Goal: Task Accomplishment & Management: Complete application form

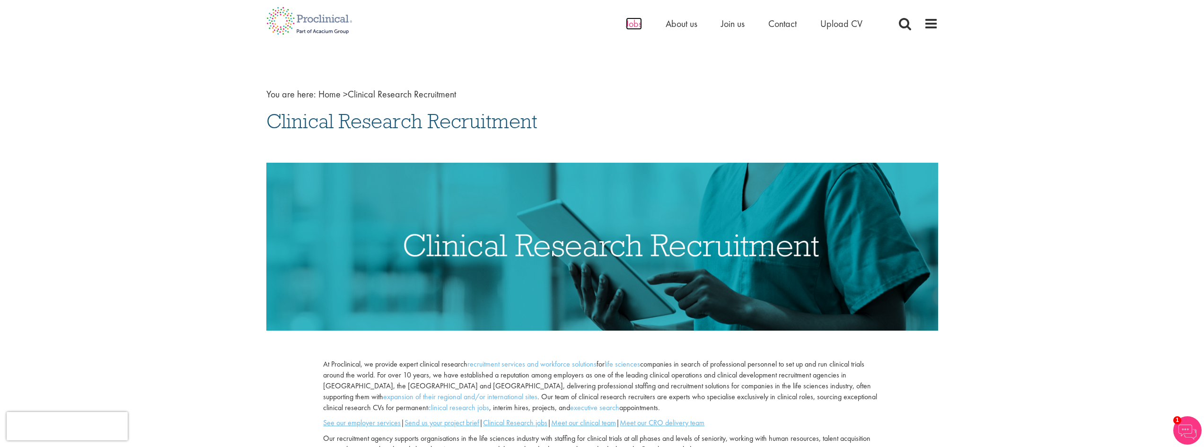
click at [627, 23] on span "Jobs" at bounding box center [634, 23] width 16 height 12
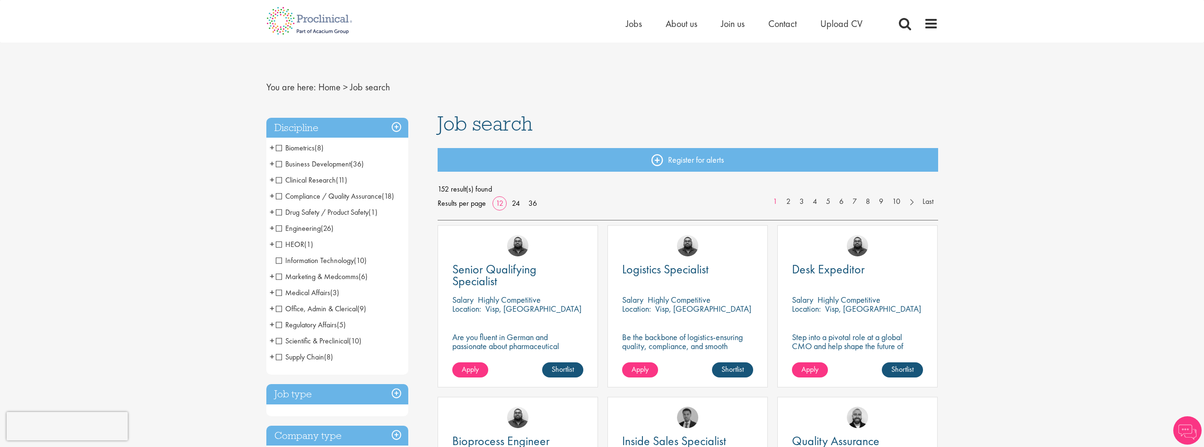
click at [279, 244] on span "HEOR" at bounding box center [290, 244] width 28 height 10
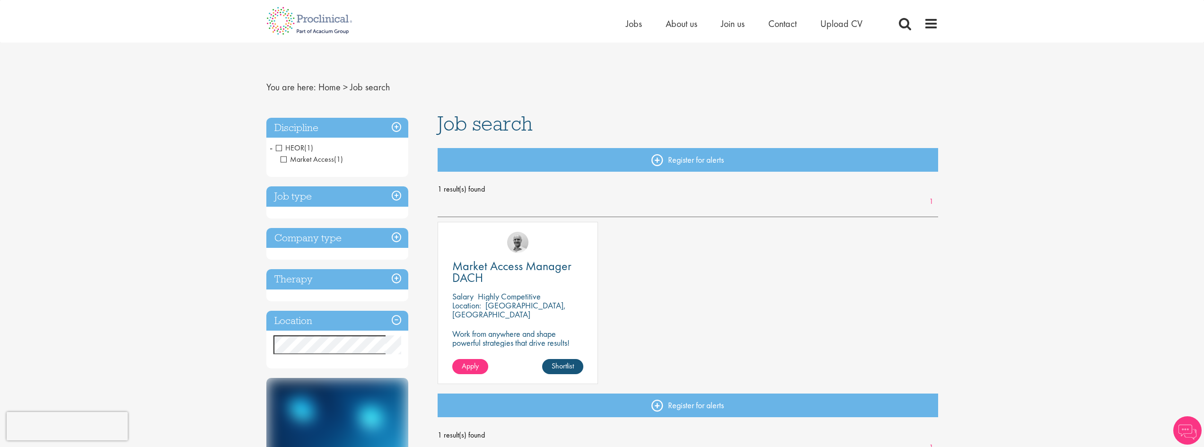
click at [313, 199] on h3 "Job type" at bounding box center [337, 196] width 142 height 20
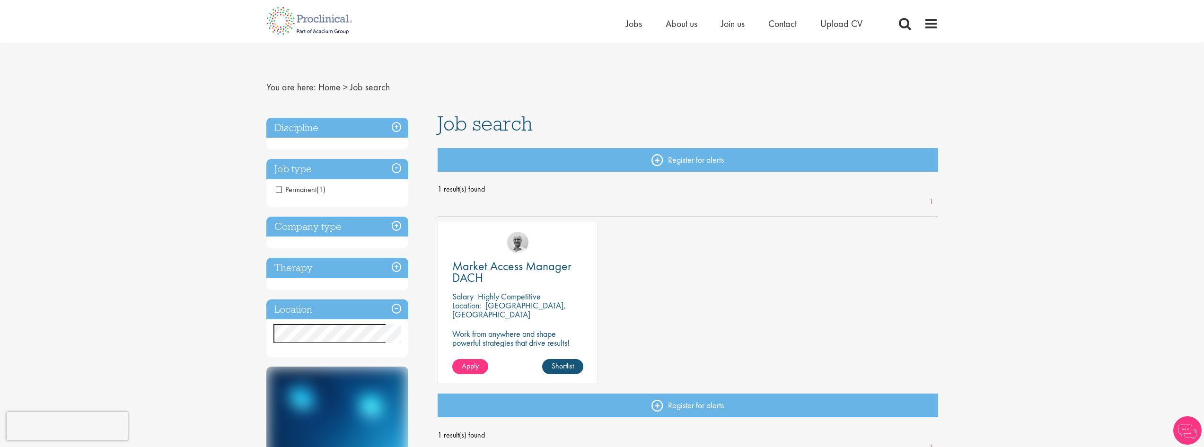
click at [321, 173] on h3 "Job type" at bounding box center [337, 169] width 142 height 20
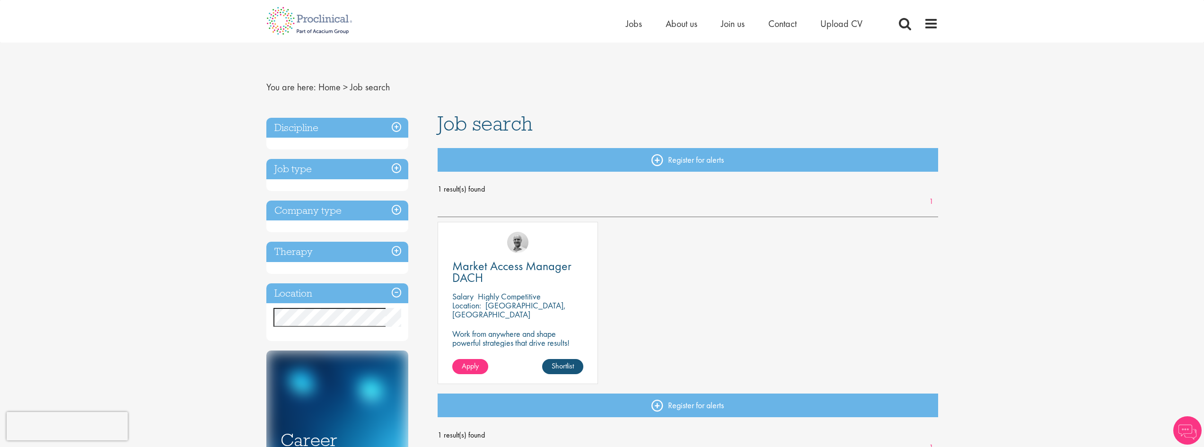
click at [308, 214] on h3 "Company type" at bounding box center [337, 211] width 142 height 20
click at [310, 211] on h3 "Company type" at bounding box center [337, 211] width 142 height 20
click at [307, 248] on h3 "Therapy" at bounding box center [337, 252] width 142 height 20
click at [302, 298] on h3 "Location" at bounding box center [337, 293] width 142 height 20
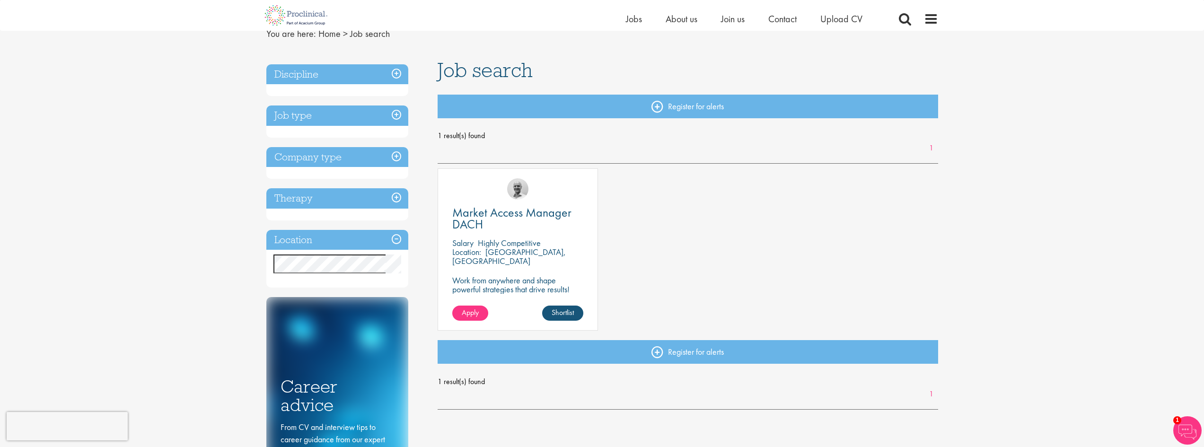
scroll to position [95, 0]
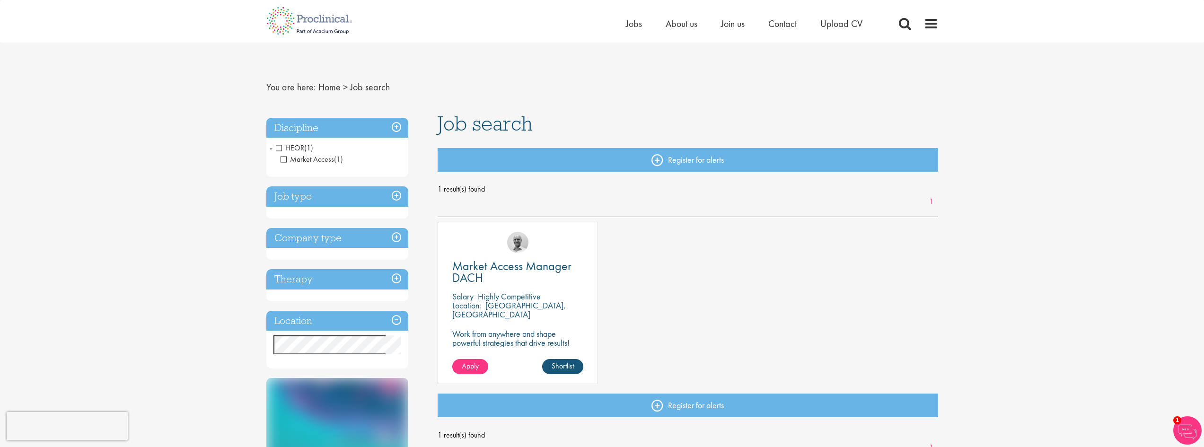
click at [277, 147] on span "HEOR" at bounding box center [290, 148] width 28 height 10
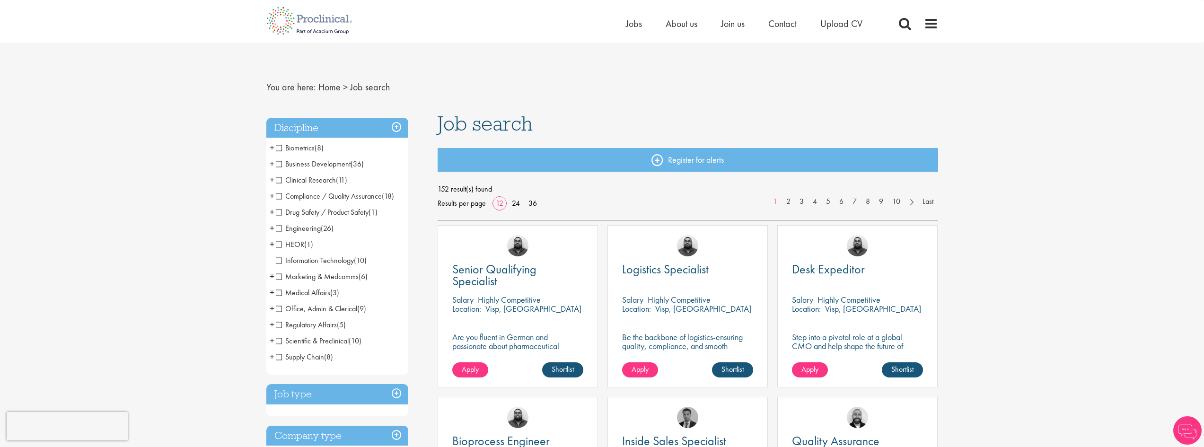
click at [272, 212] on span "+" at bounding box center [272, 212] width 5 height 14
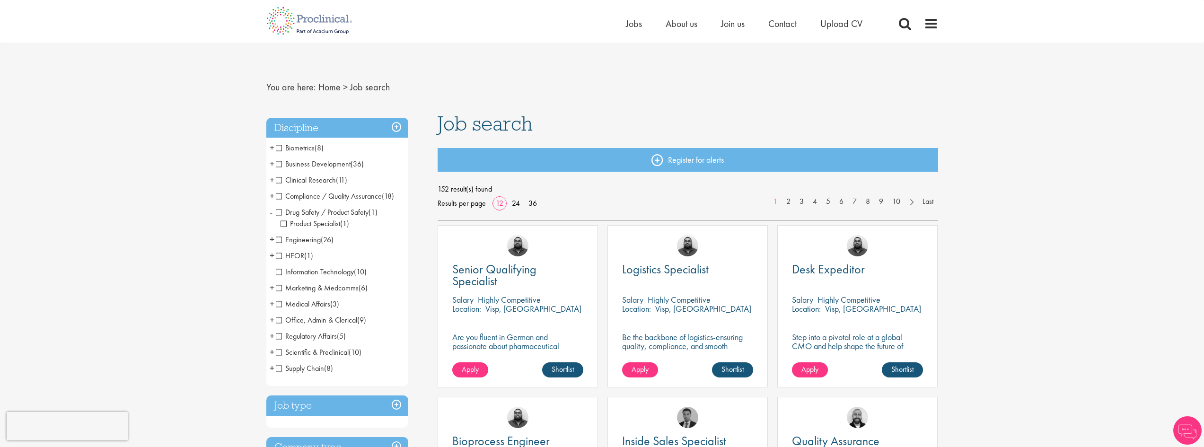
click at [273, 148] on span "+" at bounding box center [272, 147] width 5 height 14
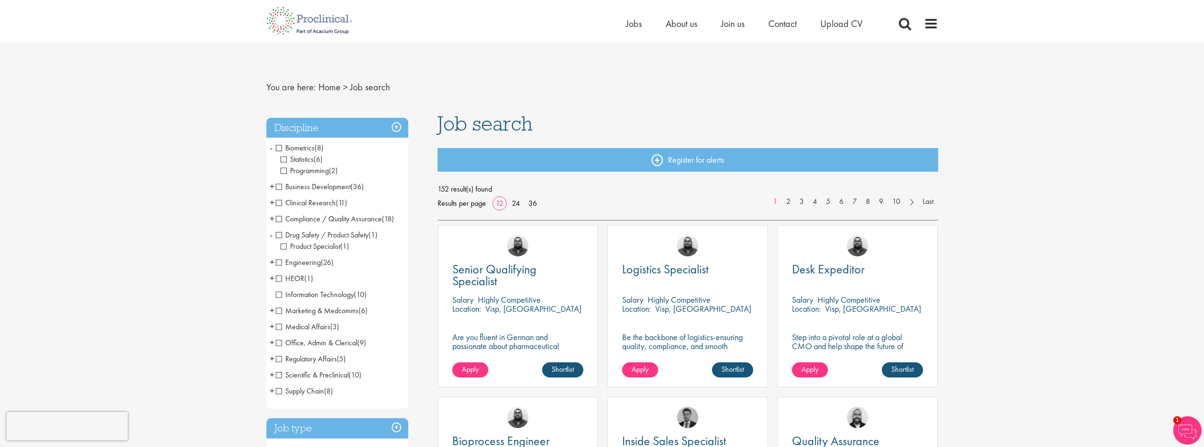
drag, startPoint x: 284, startPoint y: 159, endPoint x: 283, endPoint y: 166, distance: 7.2
click at [283, 165] on li "Statistics (6)" at bounding box center [339, 159] width 118 height 11
click at [284, 170] on span "Programming" at bounding box center [304, 171] width 48 height 10
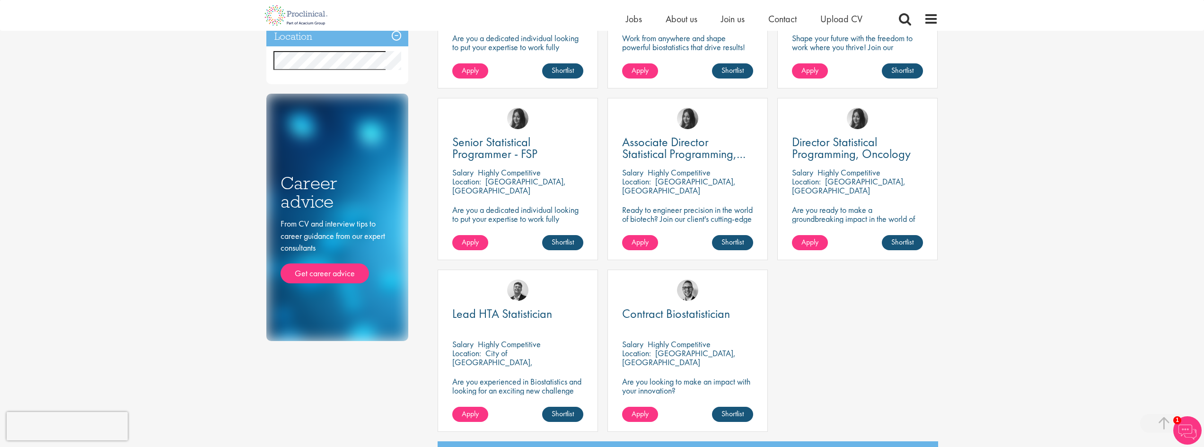
scroll to position [331, 0]
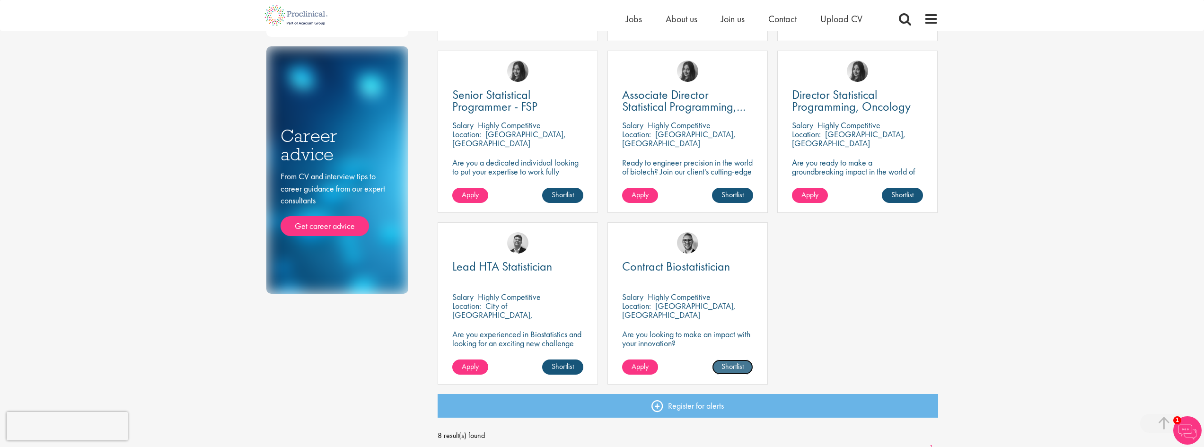
click at [732, 369] on link "Shortlist" at bounding box center [732, 366] width 41 height 15
click at [642, 364] on span "Apply" at bounding box center [639, 366] width 17 height 10
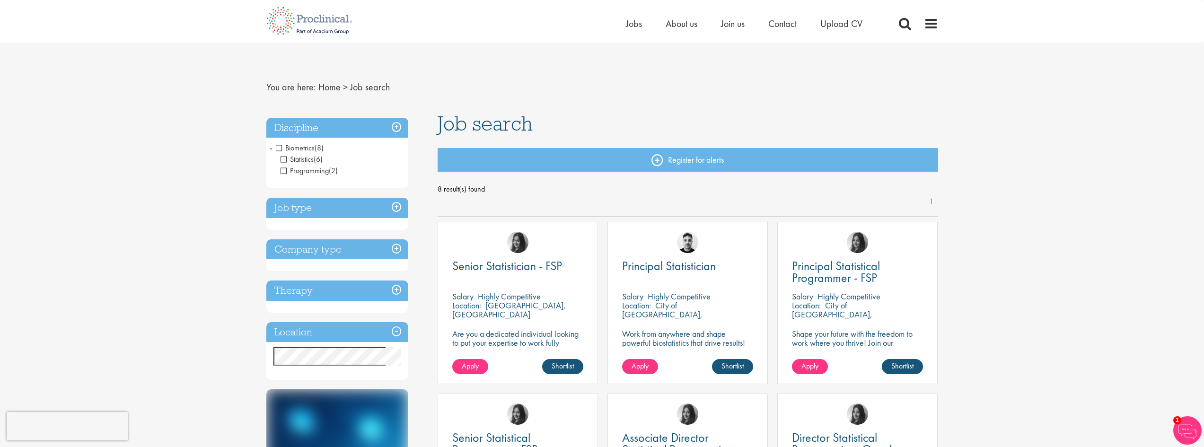
click at [294, 209] on h3 "Job type" at bounding box center [337, 208] width 142 height 20
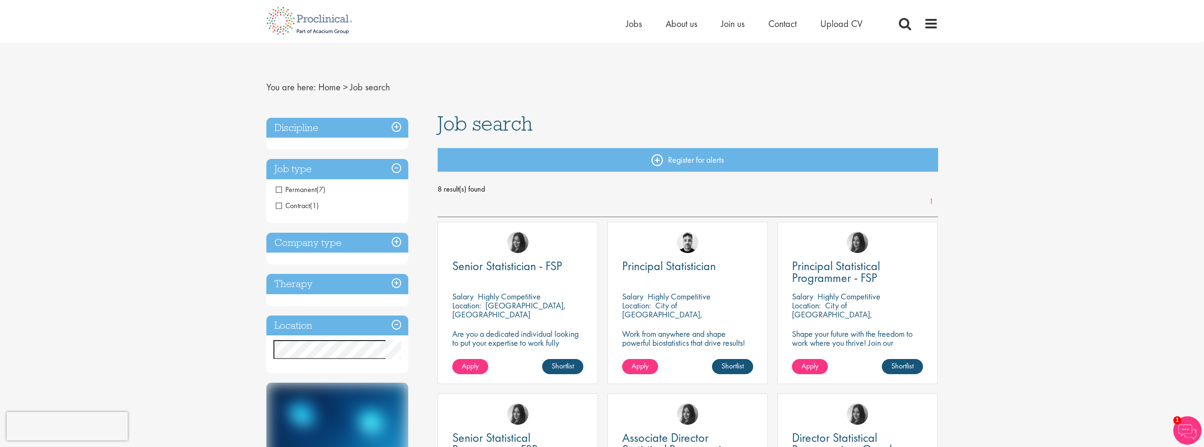
click at [310, 169] on h3 "Job type" at bounding box center [337, 169] width 142 height 20
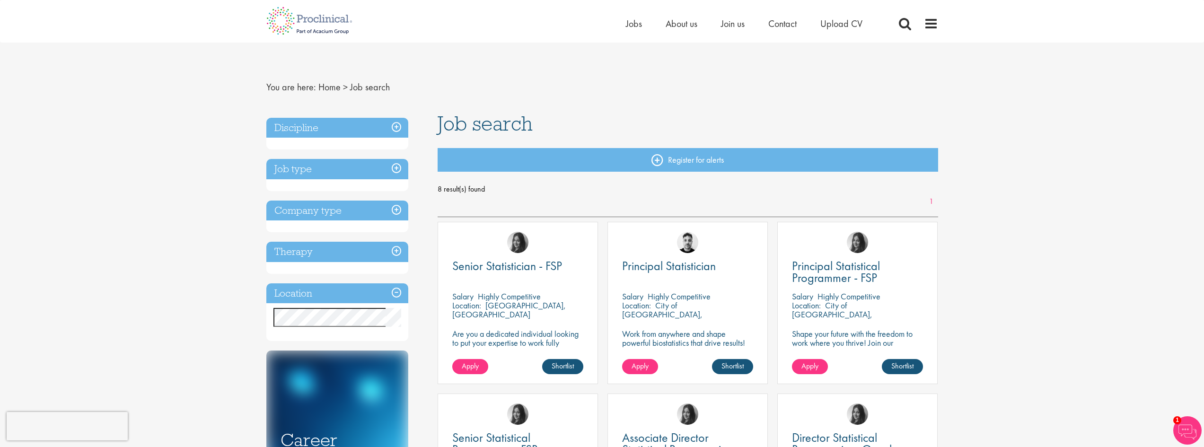
click at [316, 214] on h3 "Company type" at bounding box center [337, 211] width 142 height 20
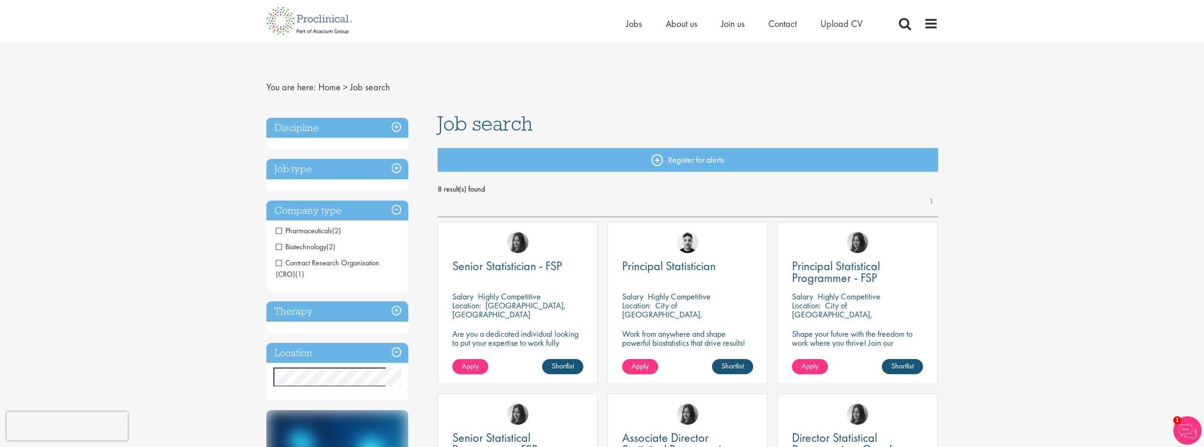
click at [316, 214] on h3 "Company type" at bounding box center [337, 211] width 142 height 20
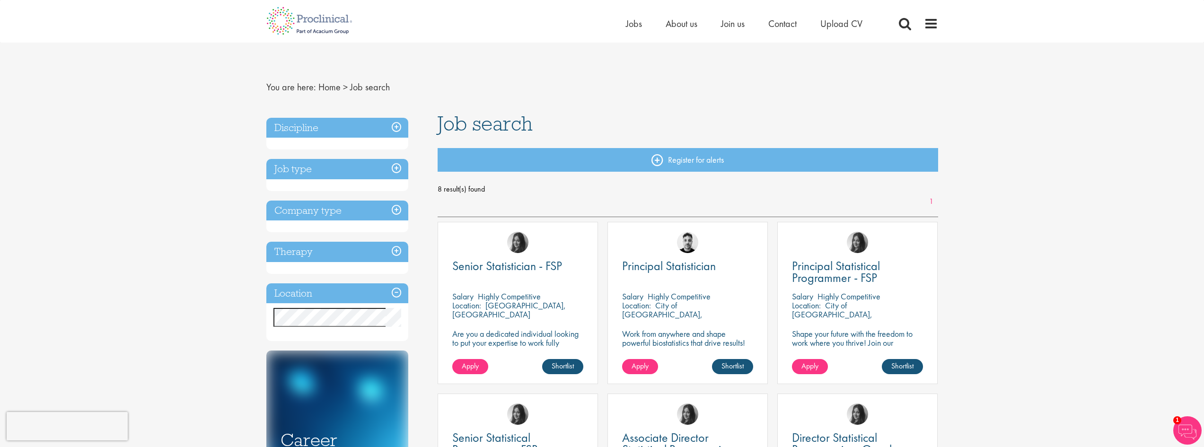
click at [318, 250] on h3 "Therapy" at bounding box center [337, 252] width 142 height 20
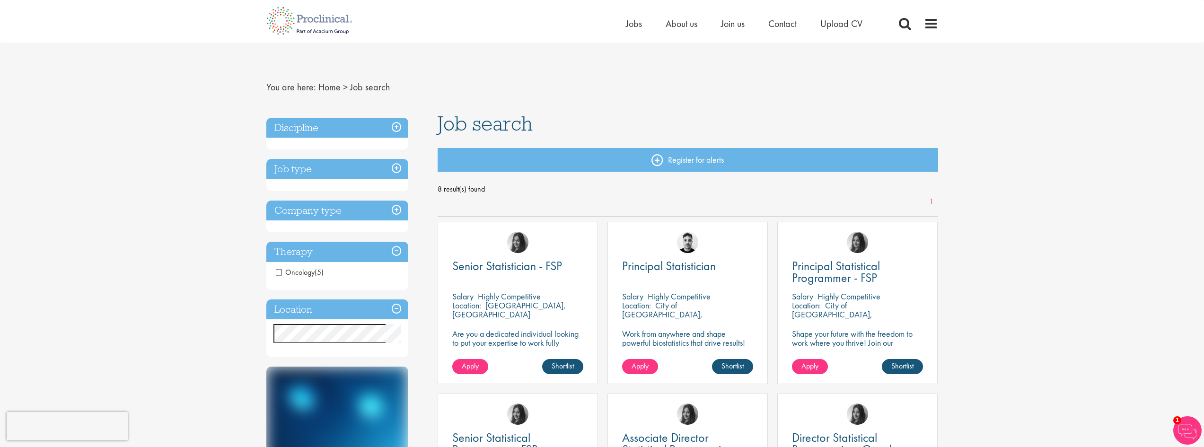
click at [320, 250] on h3 "Therapy" at bounding box center [337, 252] width 142 height 20
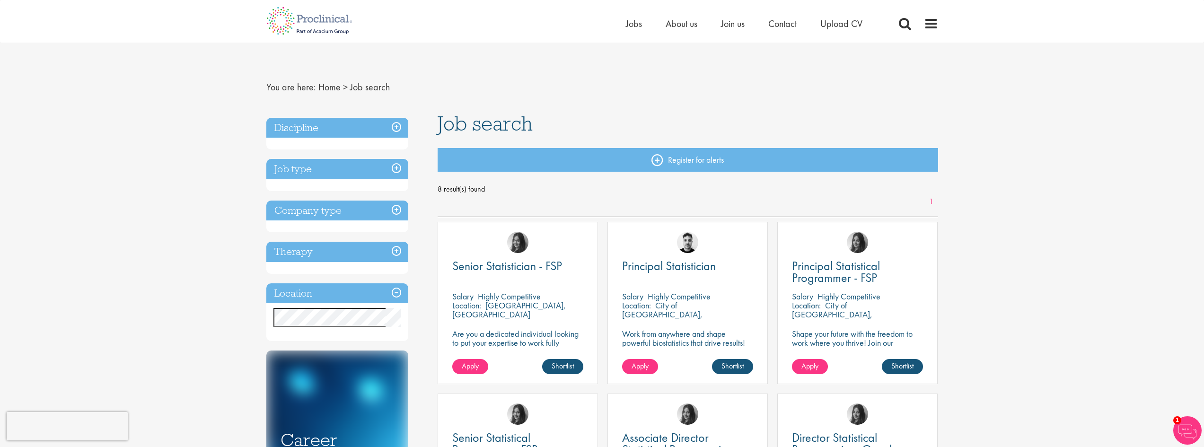
click at [291, 122] on h3 "Discipline" at bounding box center [337, 128] width 142 height 20
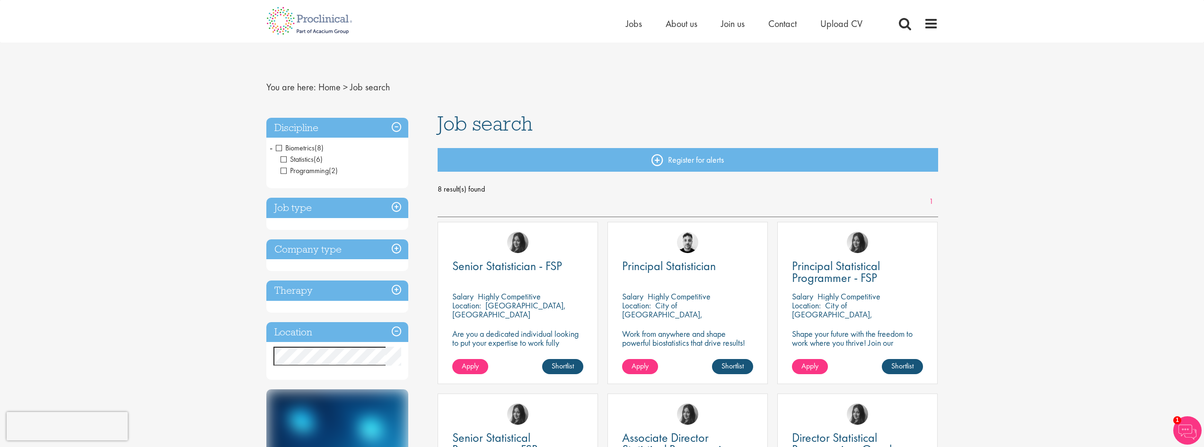
click at [278, 148] on span "Biometrics" at bounding box center [295, 148] width 39 height 10
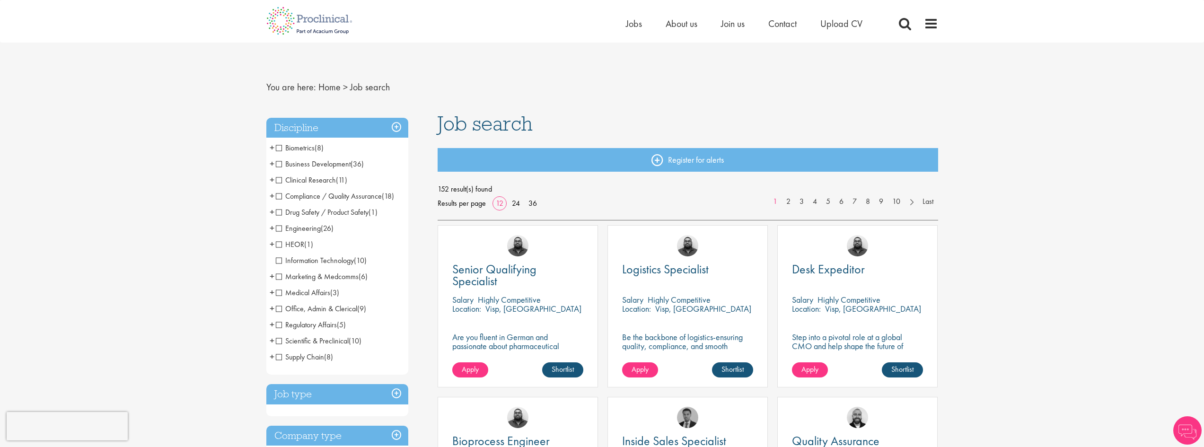
click at [272, 342] on span "+" at bounding box center [272, 340] width 5 height 14
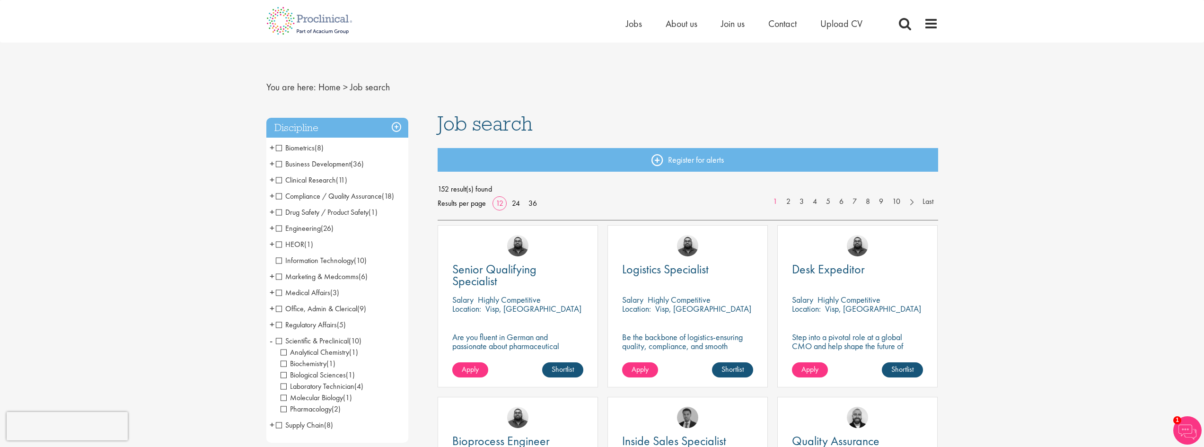
click at [272, 342] on span "-" at bounding box center [271, 340] width 3 height 14
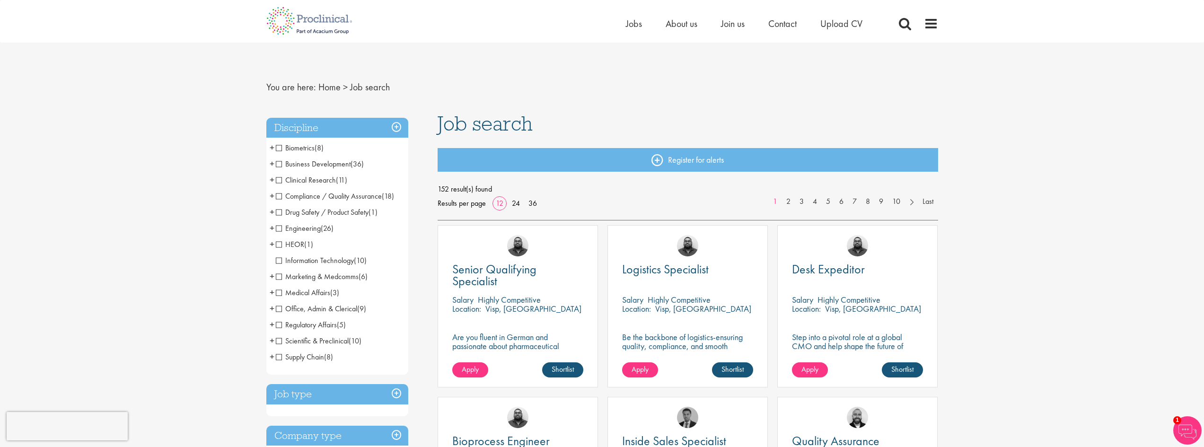
click at [269, 356] on li "Supply Chain (8) - + Supply Chain (1) Procurement/Purchasing (2) Planning (2) L…" at bounding box center [337, 357] width 142 height 16
click at [271, 357] on span "+" at bounding box center [272, 356] width 5 height 14
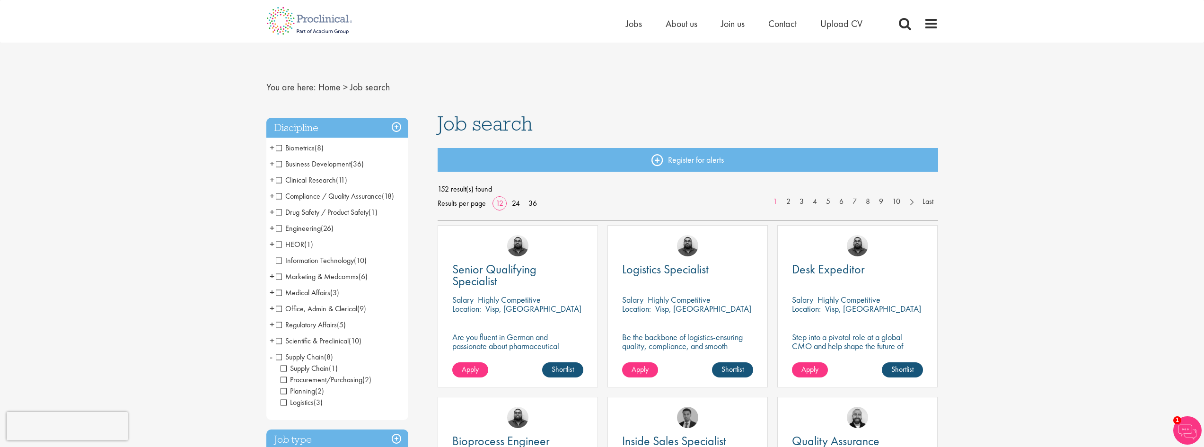
click at [271, 357] on span "-" at bounding box center [271, 356] width 3 height 14
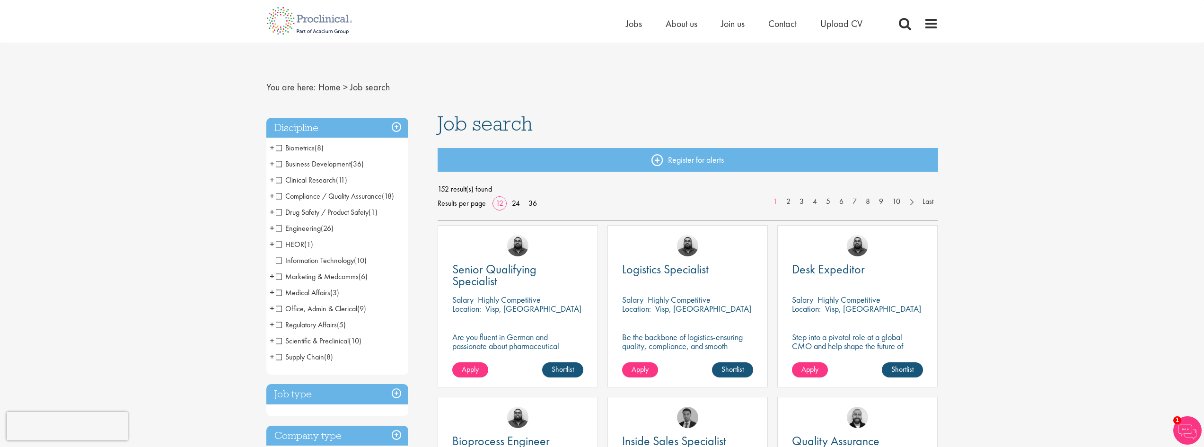
click at [272, 308] on span "+" at bounding box center [272, 308] width 5 height 14
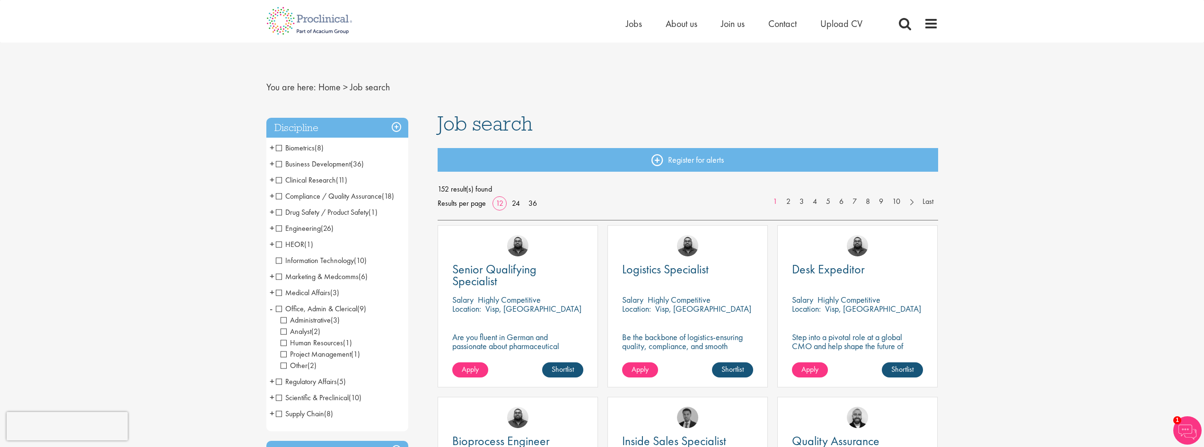
click at [280, 307] on span "Office, Admin & Clerical" at bounding box center [316, 309] width 81 height 10
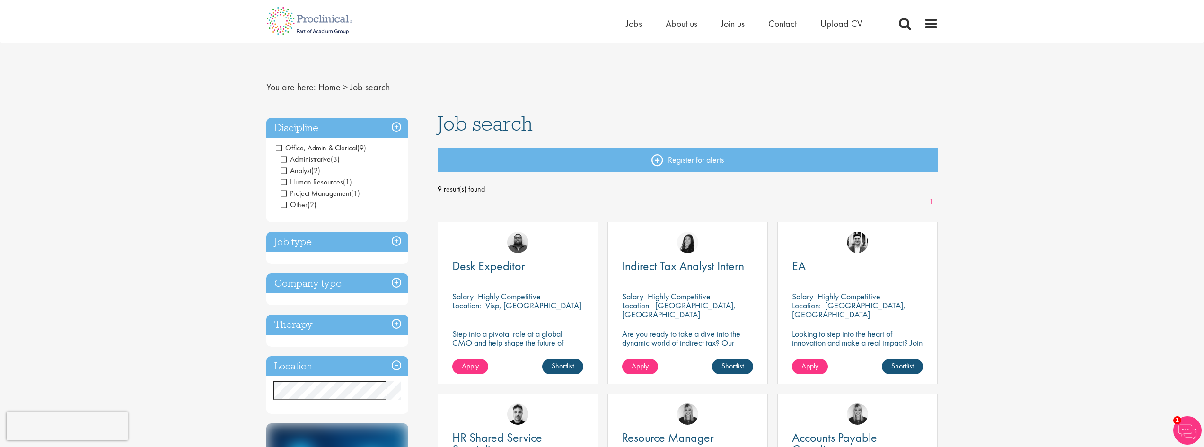
click at [276, 148] on span "Office, Admin & Clerical" at bounding box center [316, 148] width 81 height 10
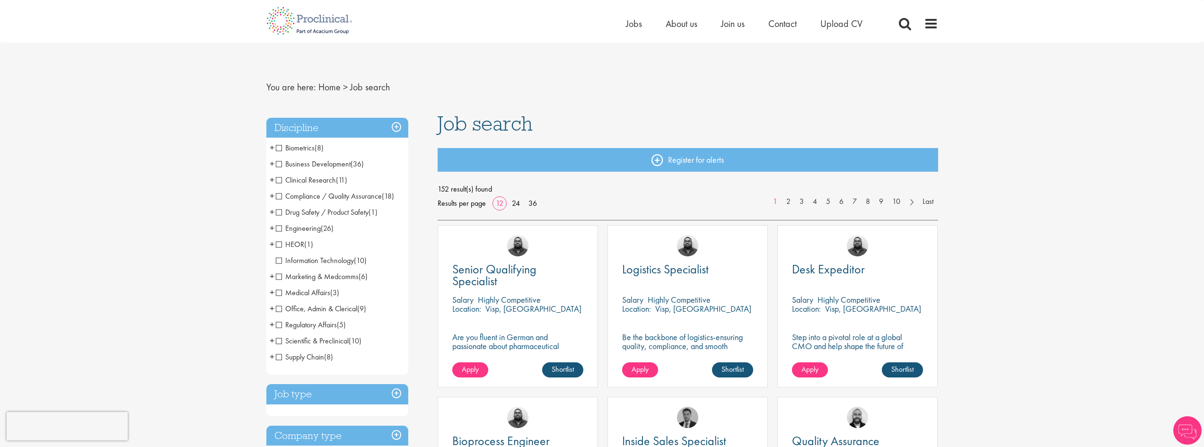
click at [270, 162] on span "+" at bounding box center [272, 164] width 5 height 14
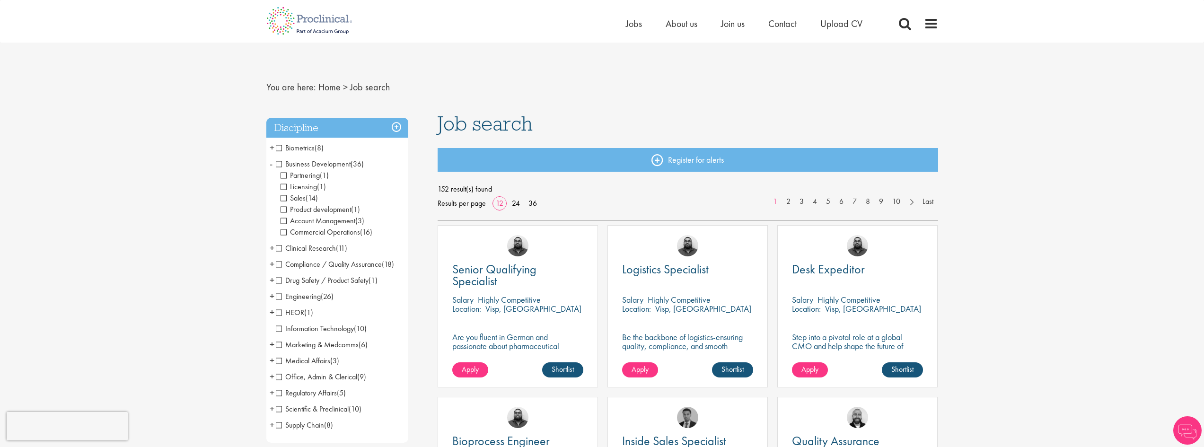
click at [270, 162] on span "-" at bounding box center [271, 164] width 3 height 14
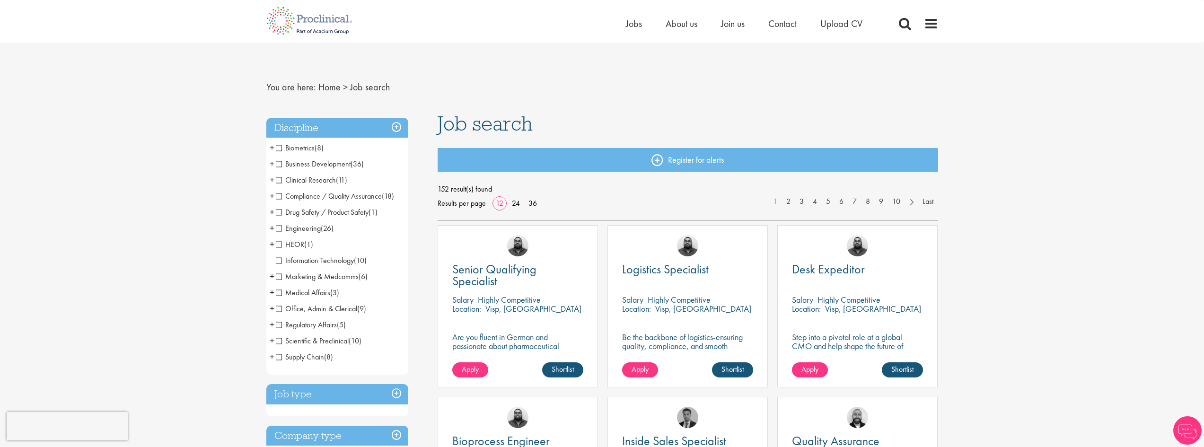
click at [271, 181] on span "+" at bounding box center [272, 180] width 5 height 14
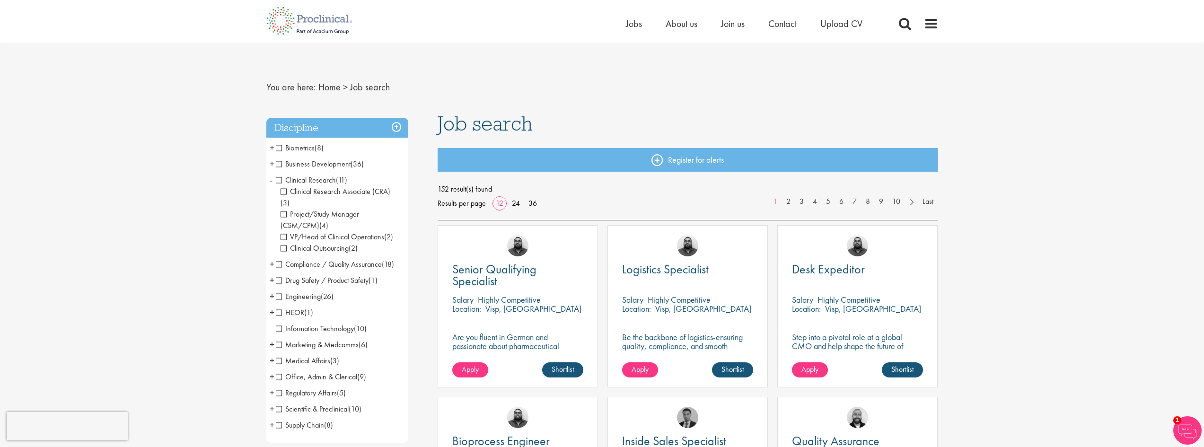
click at [271, 181] on span "-" at bounding box center [271, 180] width 3 height 14
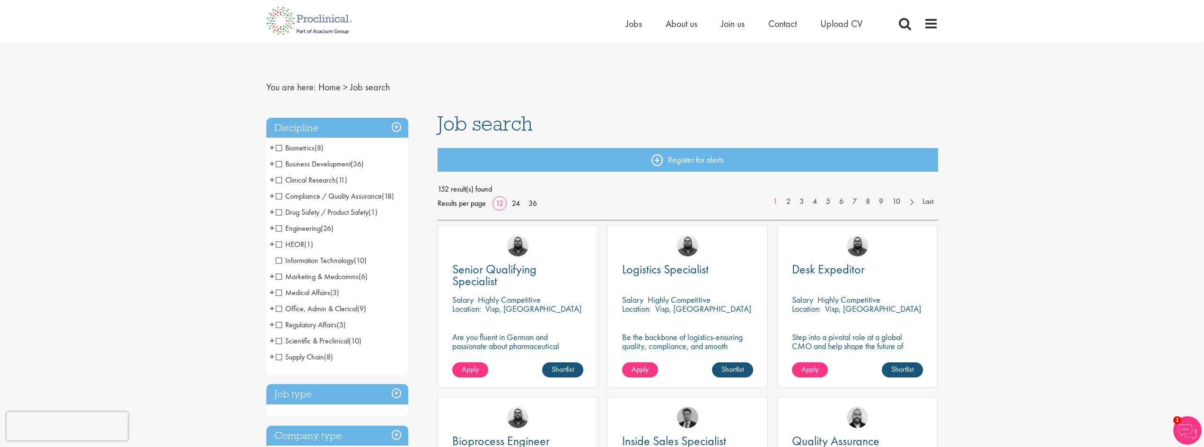
click at [274, 196] on span "+" at bounding box center [272, 196] width 5 height 14
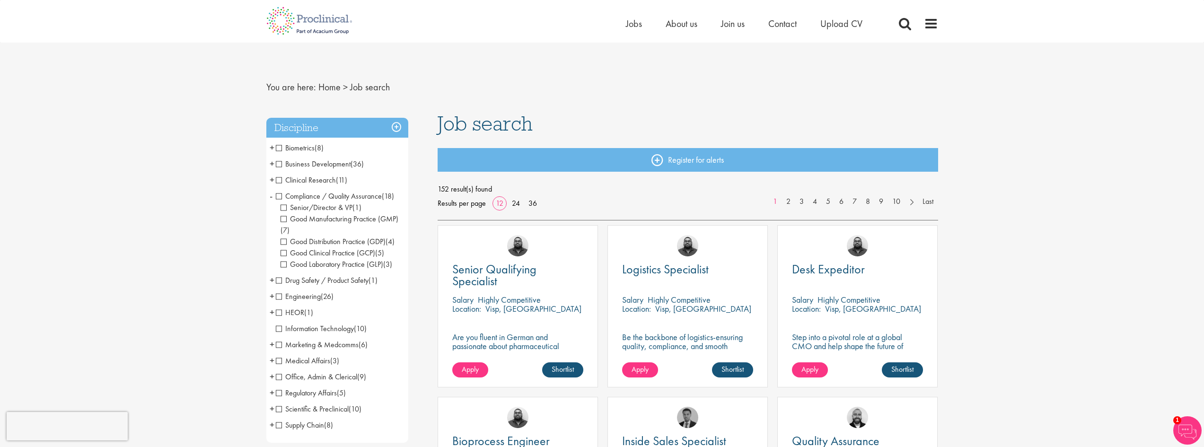
click at [270, 194] on span "-" at bounding box center [271, 196] width 3 height 14
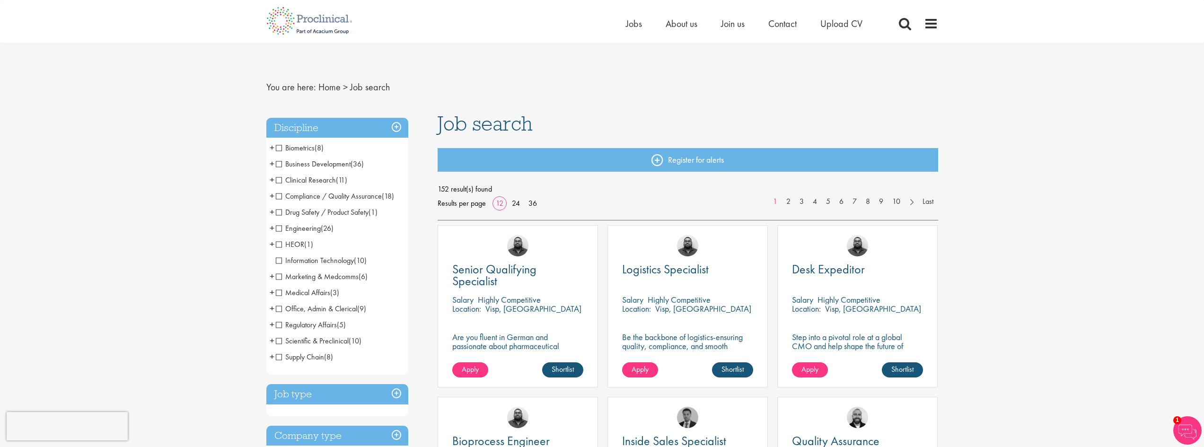
click at [271, 209] on span "+" at bounding box center [272, 212] width 5 height 14
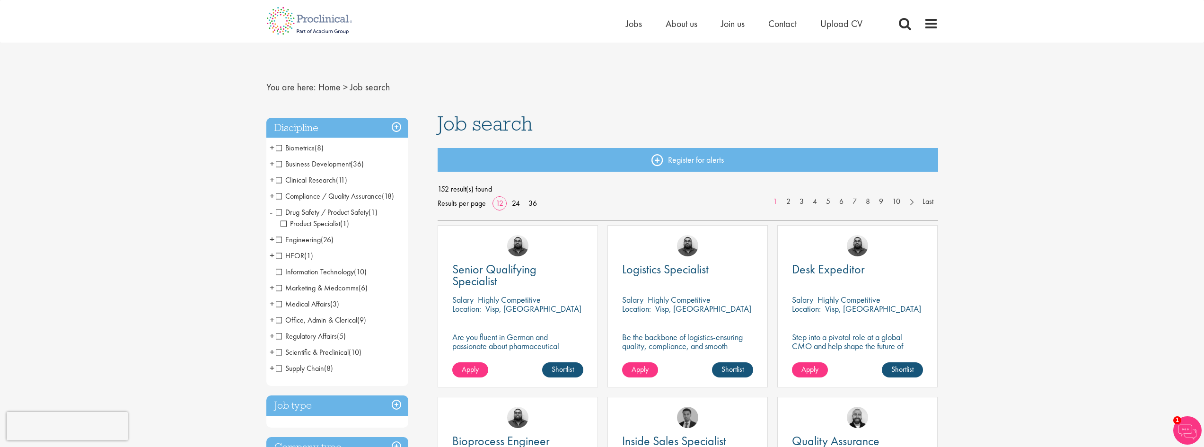
click at [271, 209] on span "-" at bounding box center [271, 212] width 3 height 14
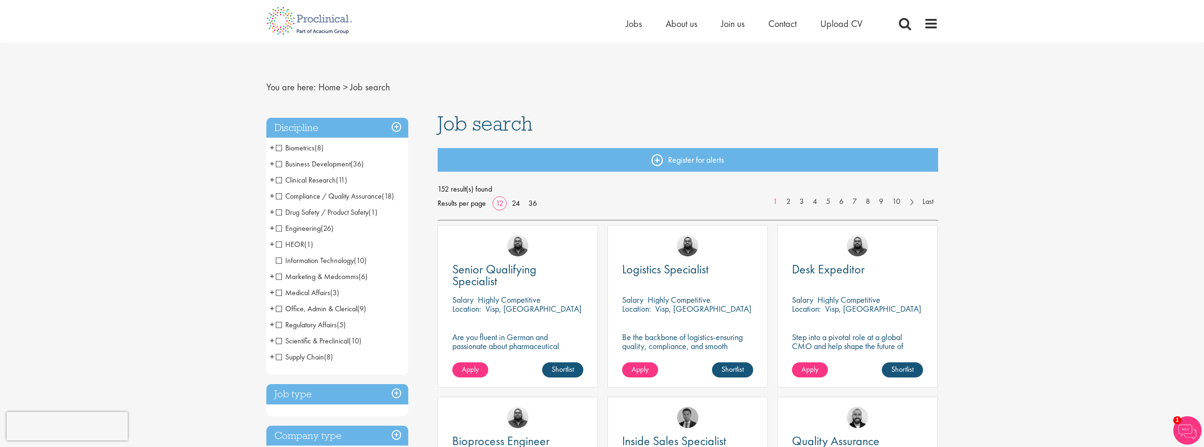
click at [270, 229] on span "+" at bounding box center [272, 228] width 5 height 14
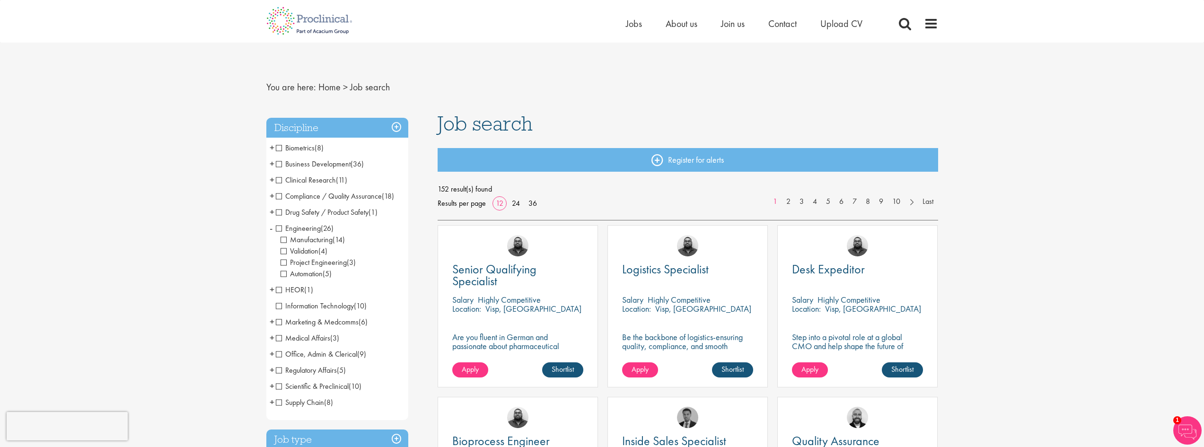
click at [271, 229] on span "-" at bounding box center [271, 228] width 3 height 14
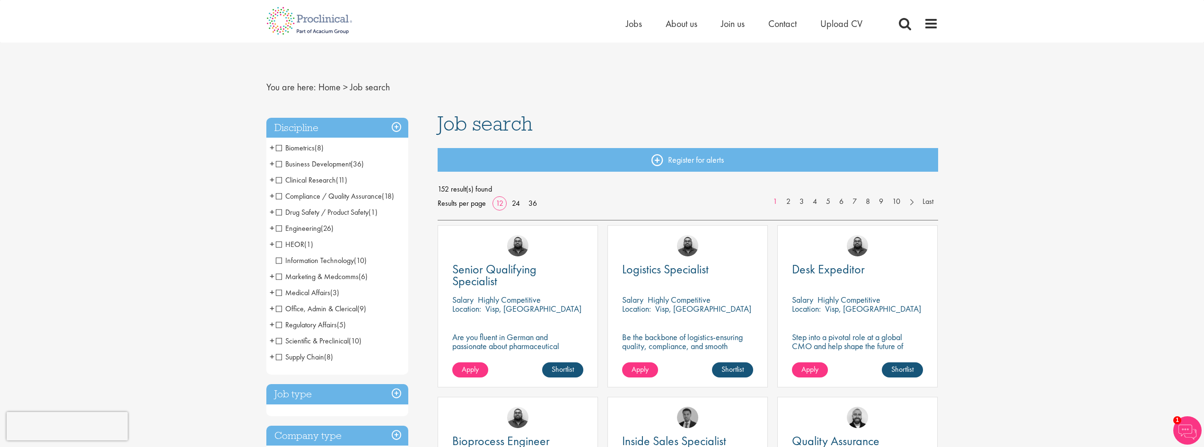
click at [271, 245] on span "+" at bounding box center [272, 244] width 5 height 14
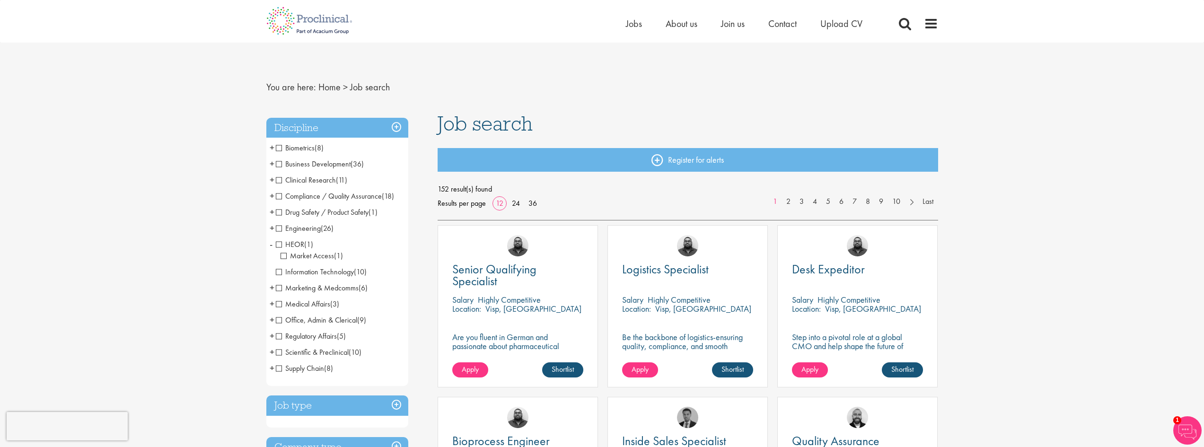
click at [271, 245] on span "-" at bounding box center [271, 244] width 3 height 14
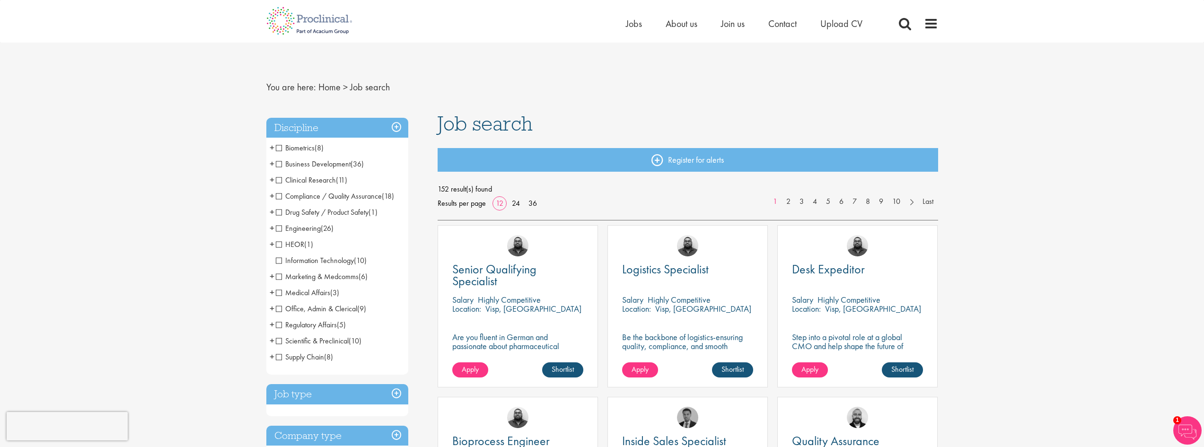
click at [270, 275] on span "+" at bounding box center [272, 276] width 5 height 14
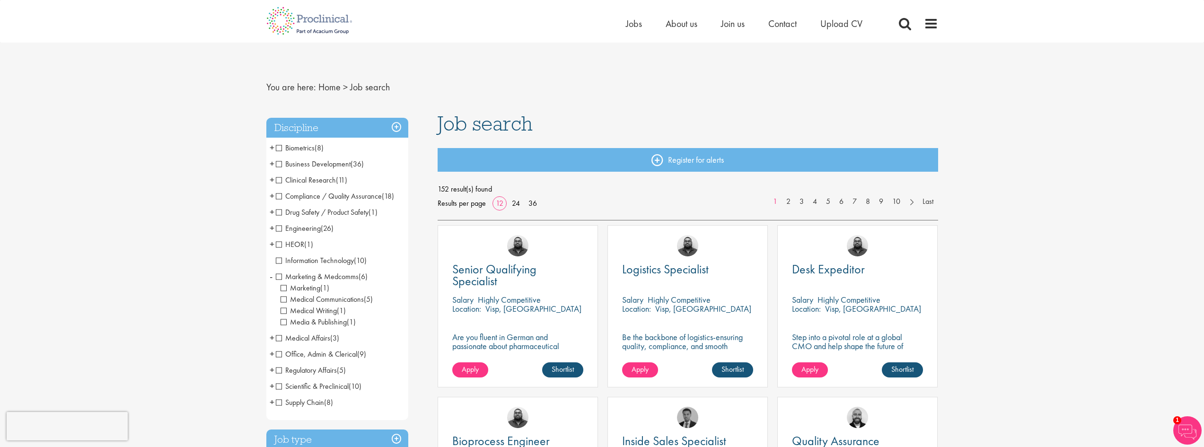
click at [272, 335] on span "+" at bounding box center [272, 338] width 5 height 14
click at [291, 309] on span "Medical Writing" at bounding box center [308, 310] width 56 height 10
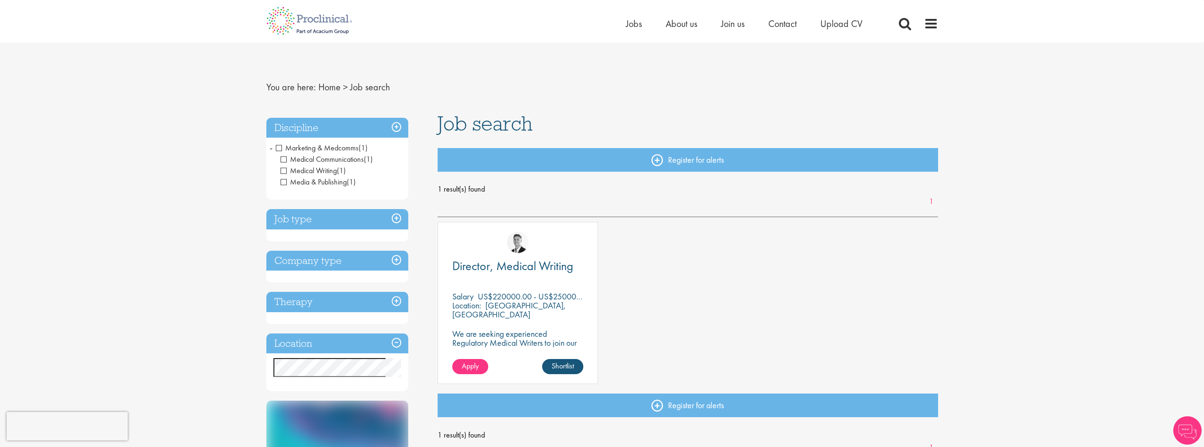
click at [300, 220] on h3 "Job type" at bounding box center [337, 219] width 142 height 20
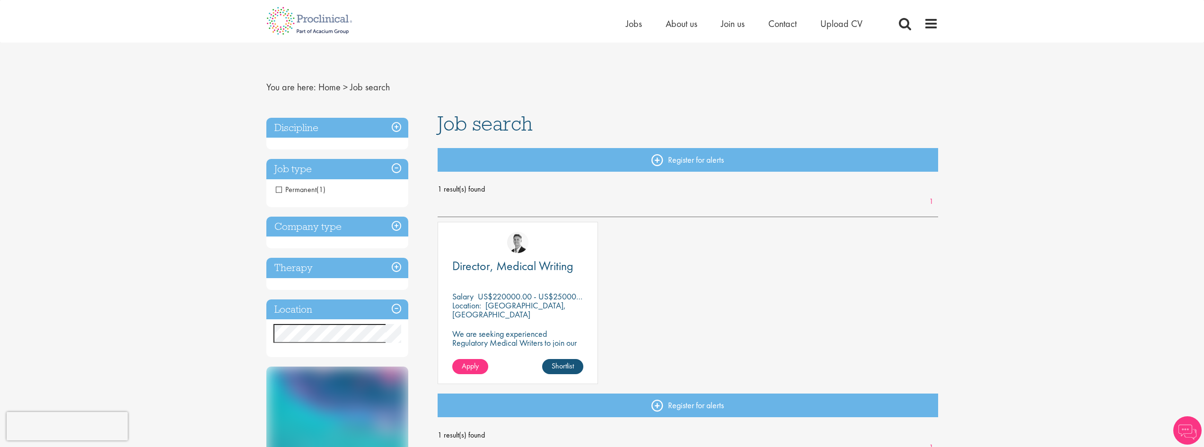
click at [400, 127] on h3 "Discipline" at bounding box center [337, 128] width 142 height 20
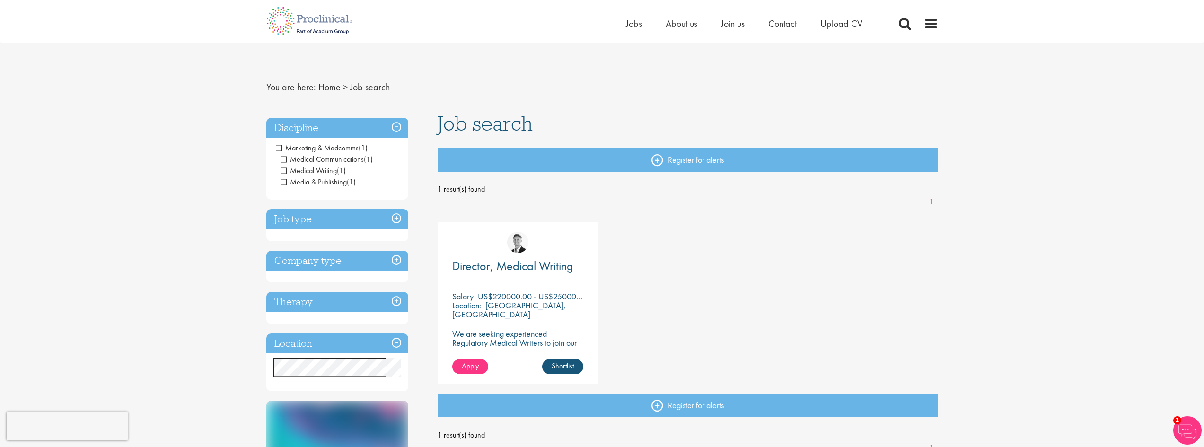
click at [283, 171] on span "Medical Writing" at bounding box center [308, 171] width 56 height 10
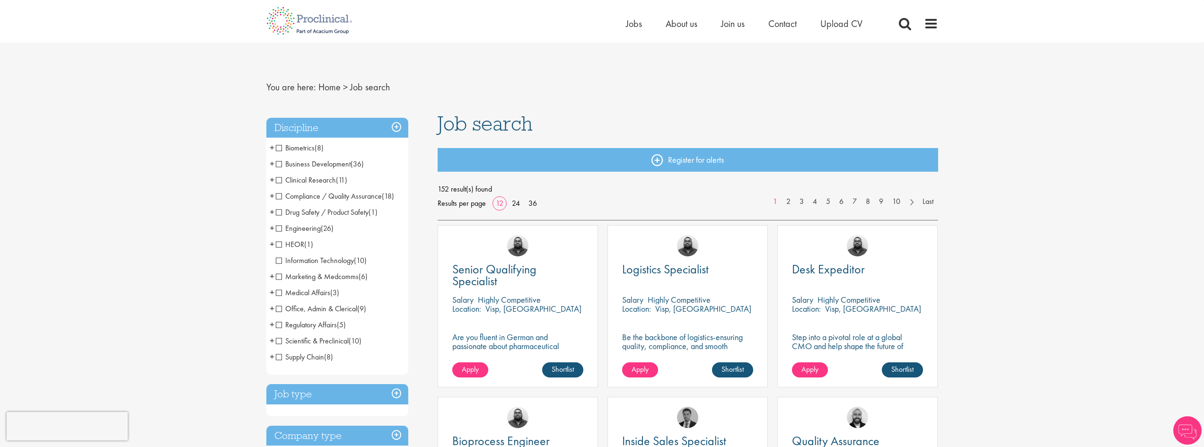
click at [277, 290] on span "Medical Affairs" at bounding box center [303, 293] width 54 height 10
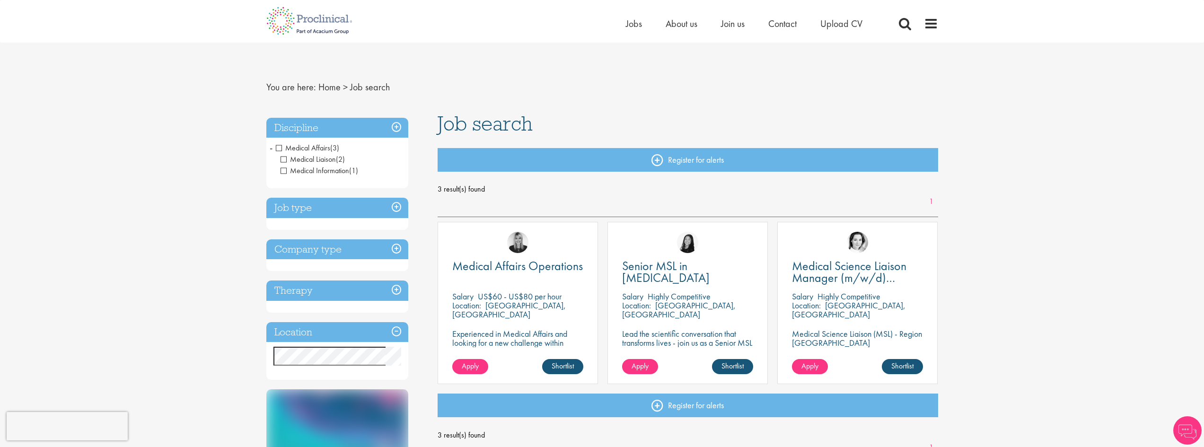
click at [279, 150] on span "Medical Affairs" at bounding box center [303, 148] width 54 height 10
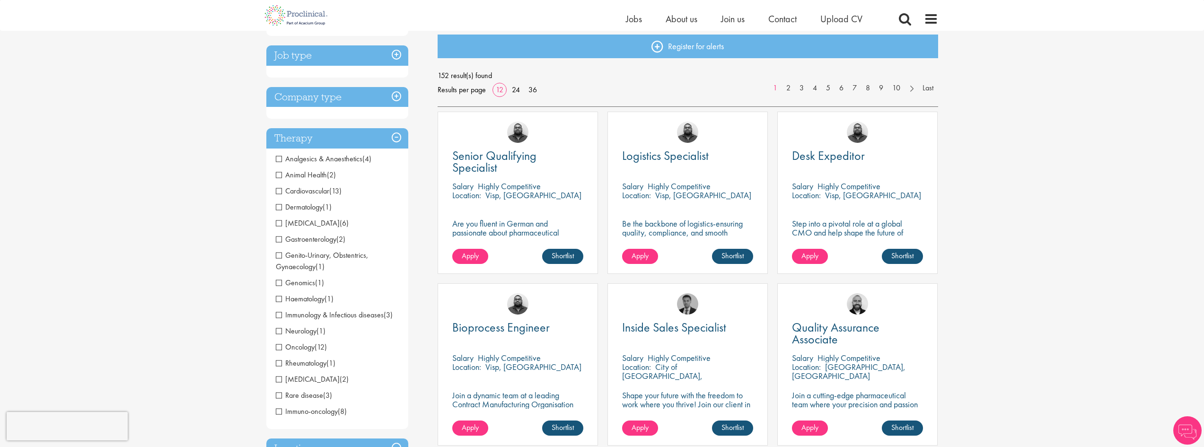
scroll to position [95, 0]
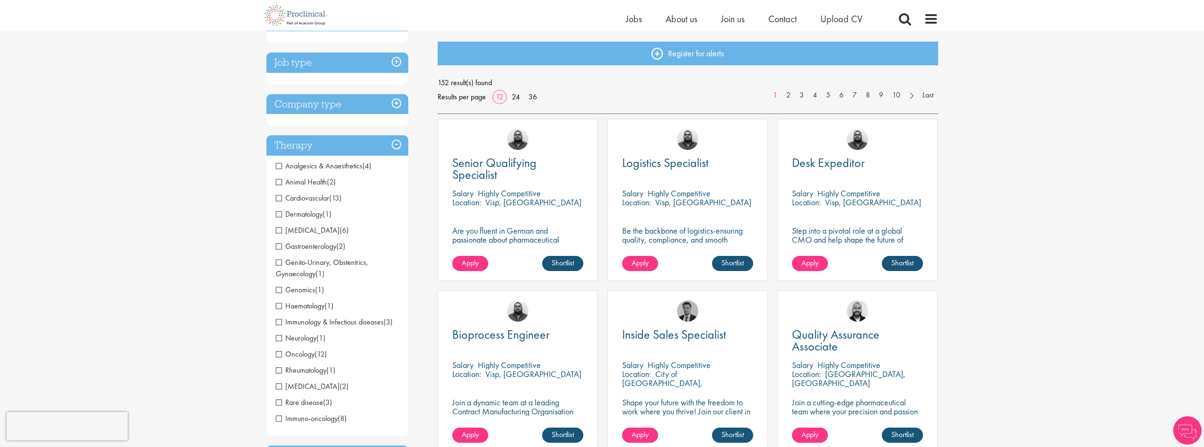
click at [294, 99] on h3 "Company type" at bounding box center [337, 104] width 142 height 20
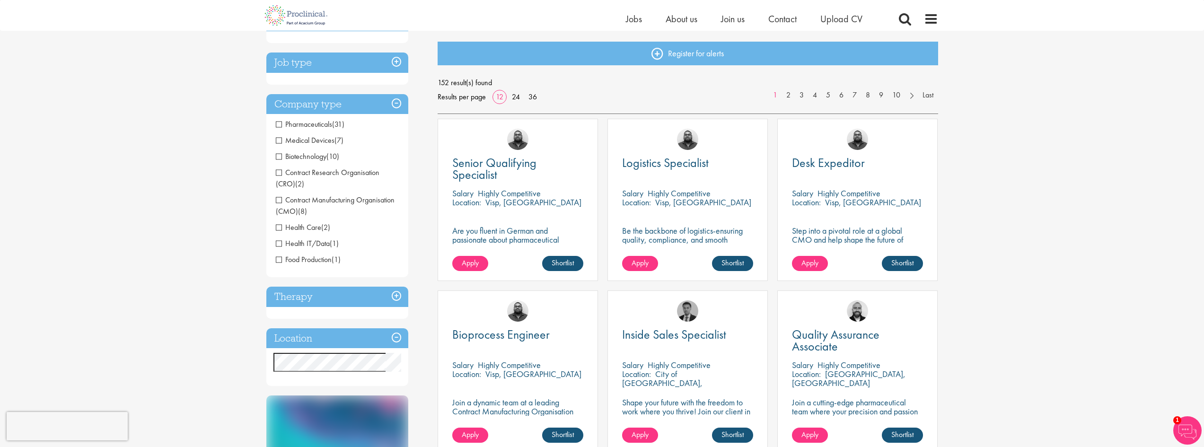
click at [311, 59] on h3 "Job type" at bounding box center [337, 62] width 142 height 20
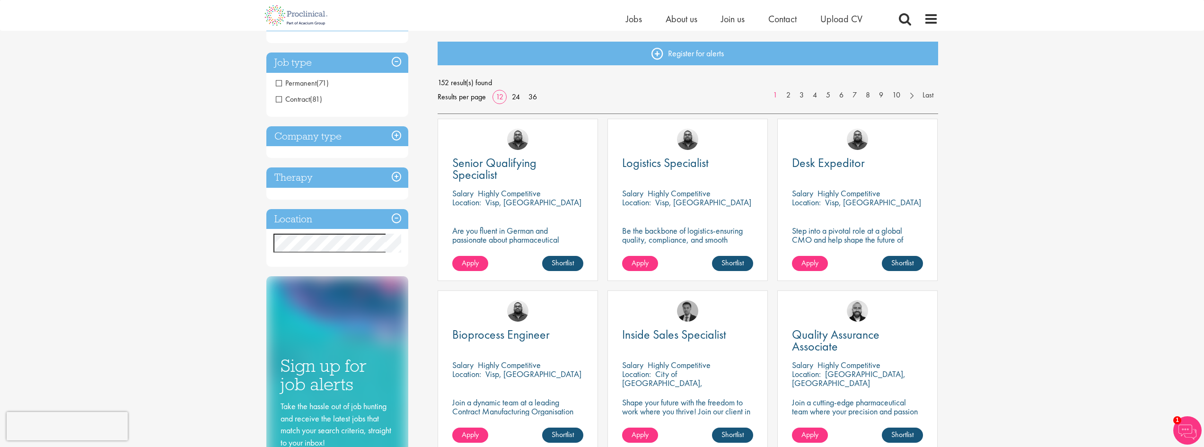
click at [315, 216] on h3 "Location" at bounding box center [337, 219] width 142 height 20
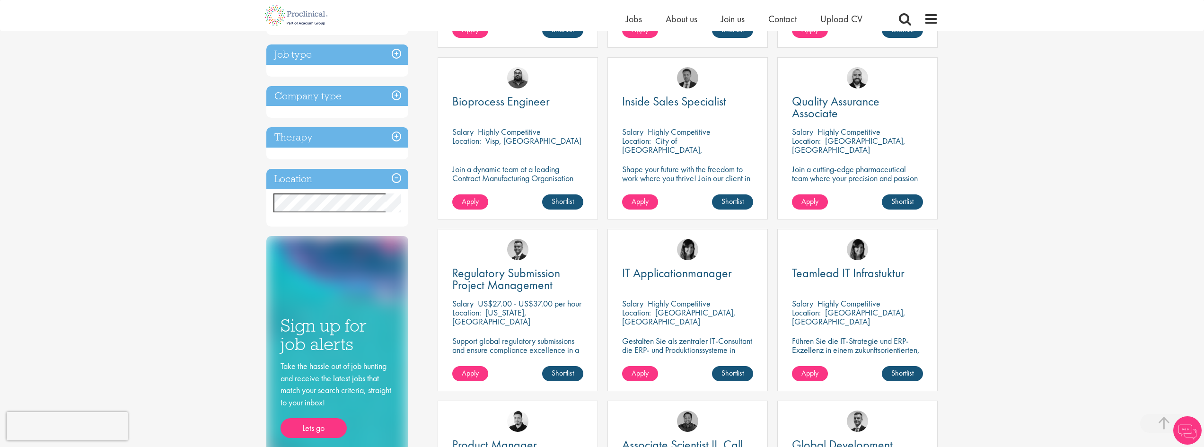
scroll to position [331, 0]
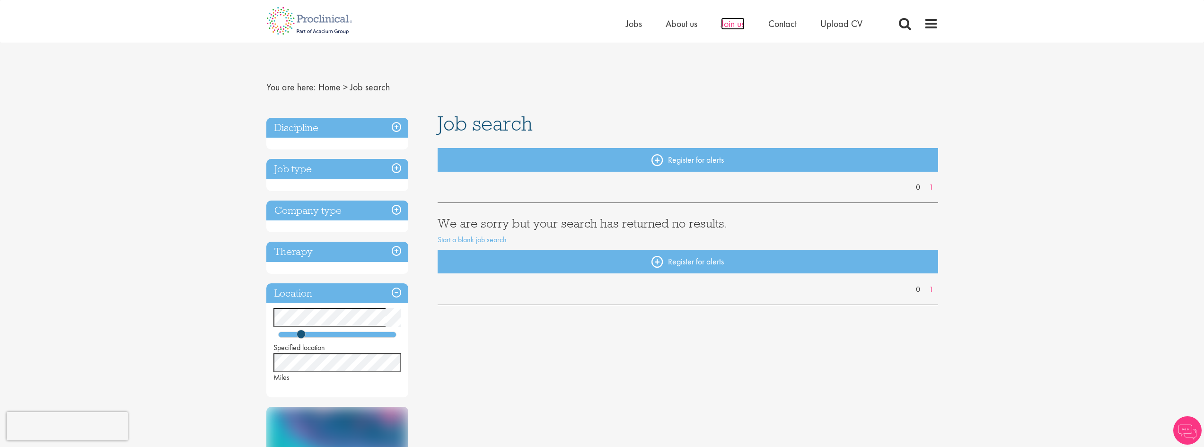
click at [728, 20] on span "Join us" at bounding box center [733, 23] width 24 height 12
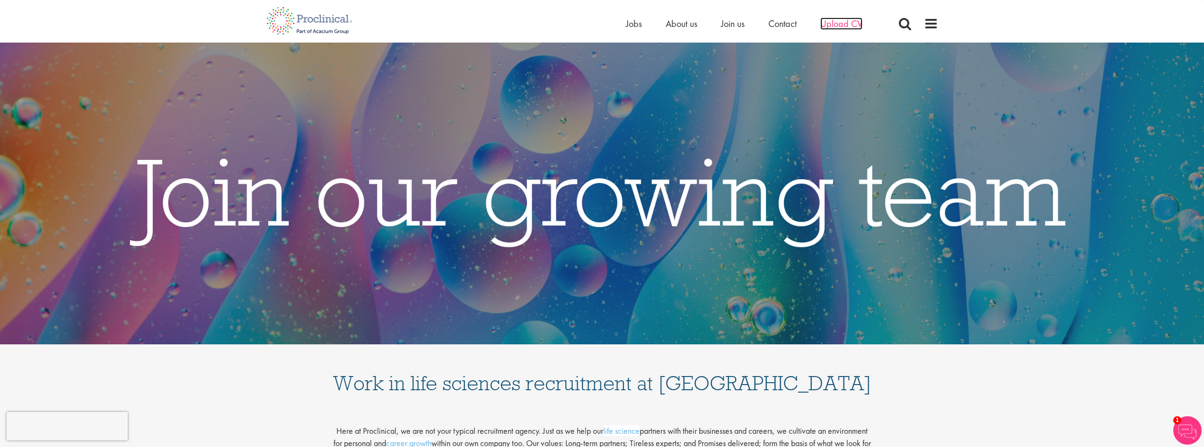
click at [829, 26] on span "Upload CV" at bounding box center [841, 23] width 42 height 12
